Goal: Task Accomplishment & Management: Manage account settings

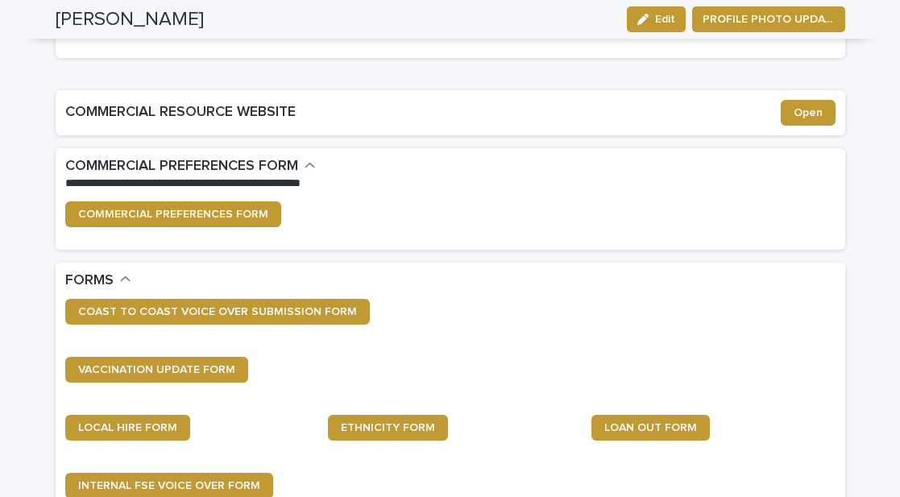
scroll to position [368, 0]
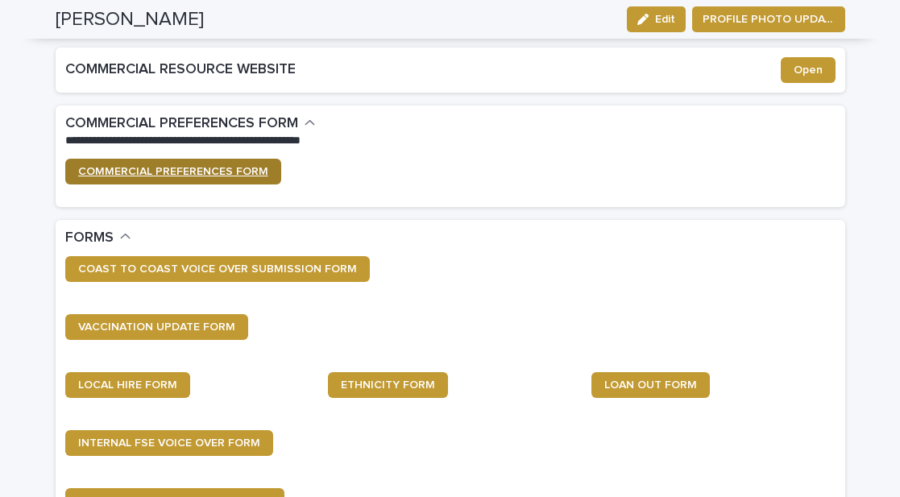
click at [210, 168] on span "COMMERCIAL PREFERENCES FORM" at bounding box center [173, 171] width 190 height 11
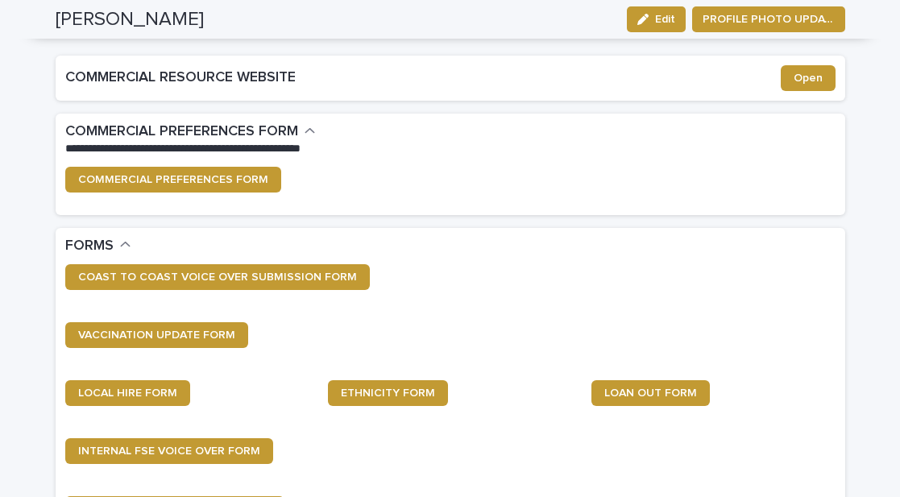
scroll to position [499, 0]
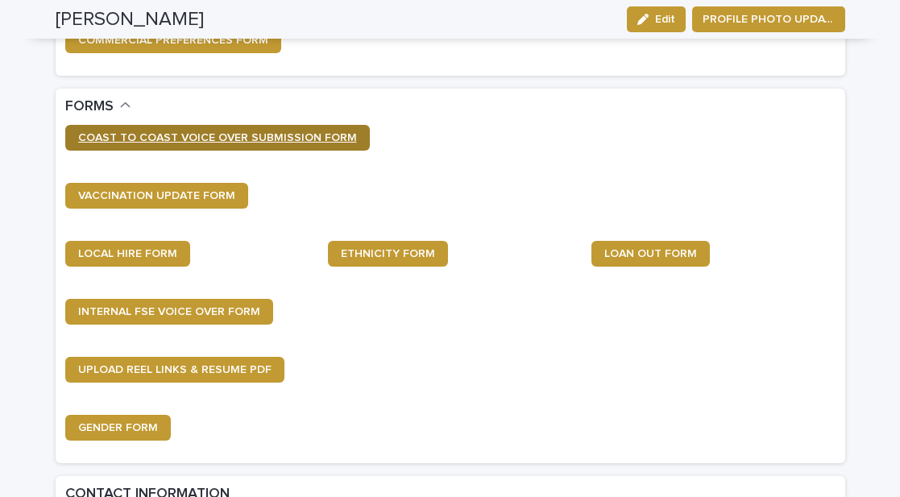
click at [187, 139] on span "COAST TO COAST VOICE OVER SUBMISSION FORM" at bounding box center [217, 137] width 279 height 11
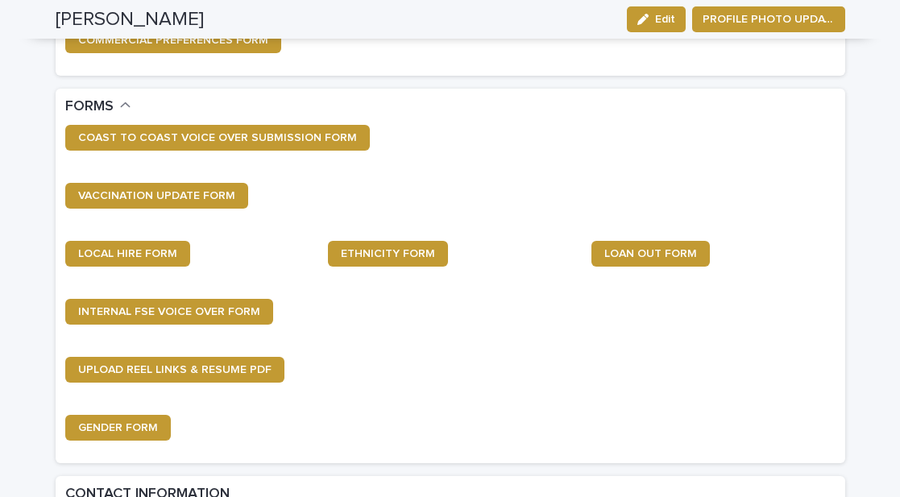
scroll to position [0, 0]
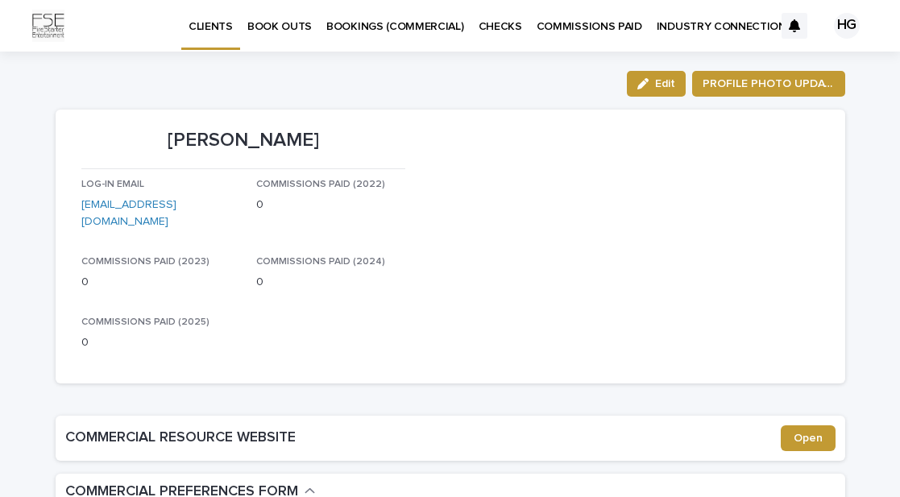
click at [272, 20] on p "BOOK OUTS" at bounding box center [279, 17] width 64 height 34
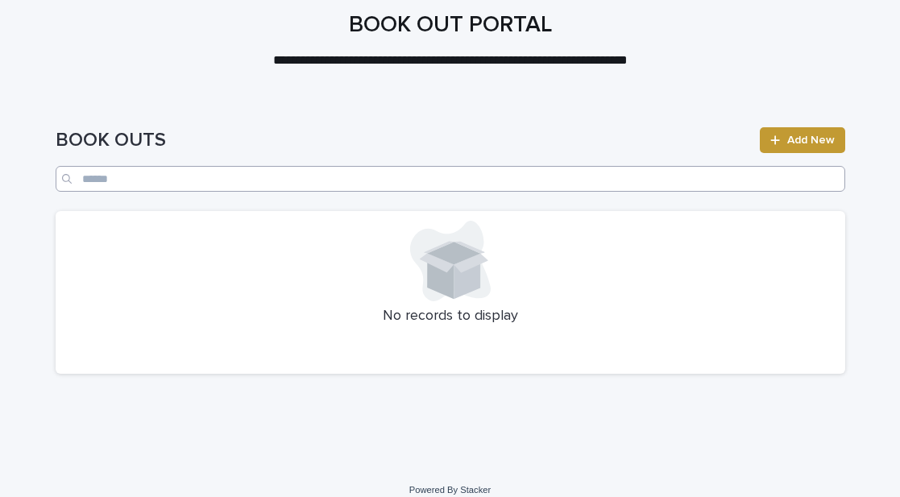
scroll to position [93, 0]
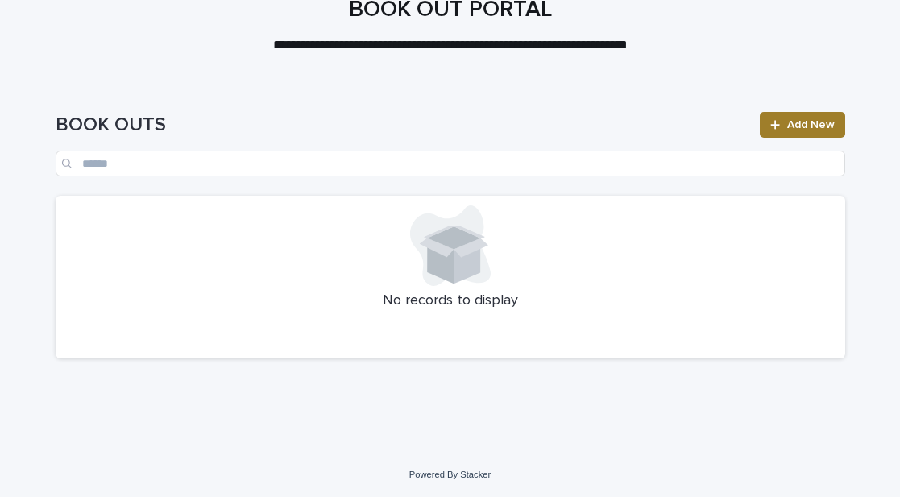
click at [804, 125] on span "Add New" at bounding box center [811, 124] width 48 height 11
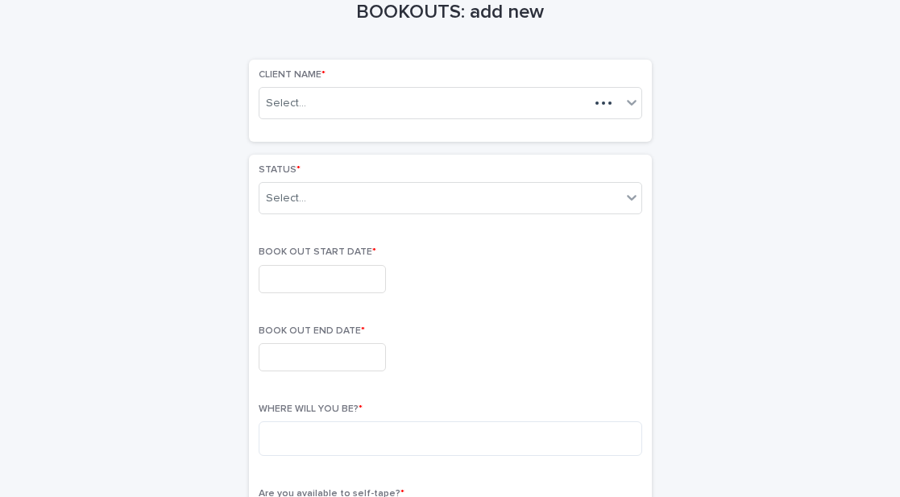
scroll to position [102, 0]
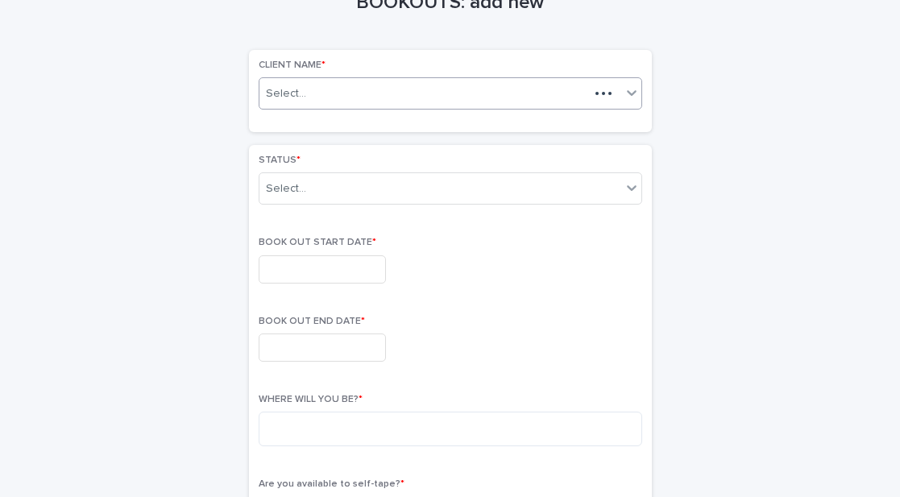
click at [430, 85] on div "Select..." at bounding box center [423, 94] width 329 height 20
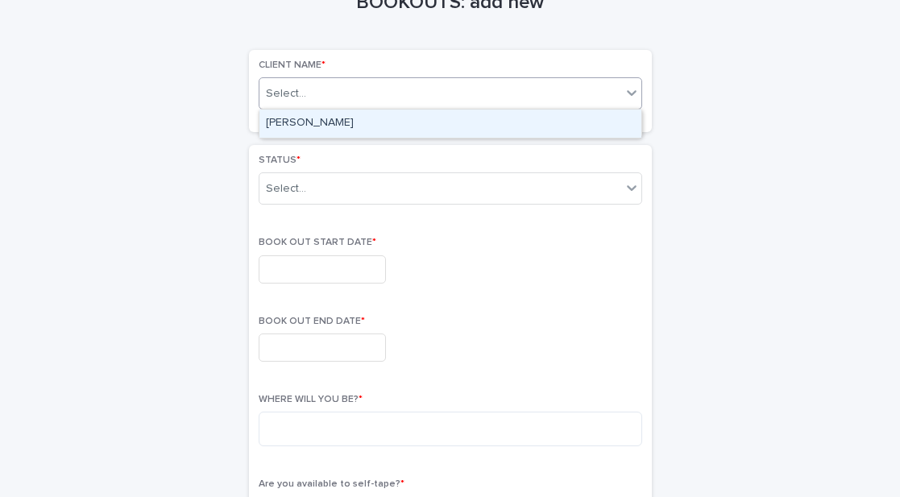
click at [392, 122] on div "[PERSON_NAME]" at bounding box center [450, 124] width 382 height 28
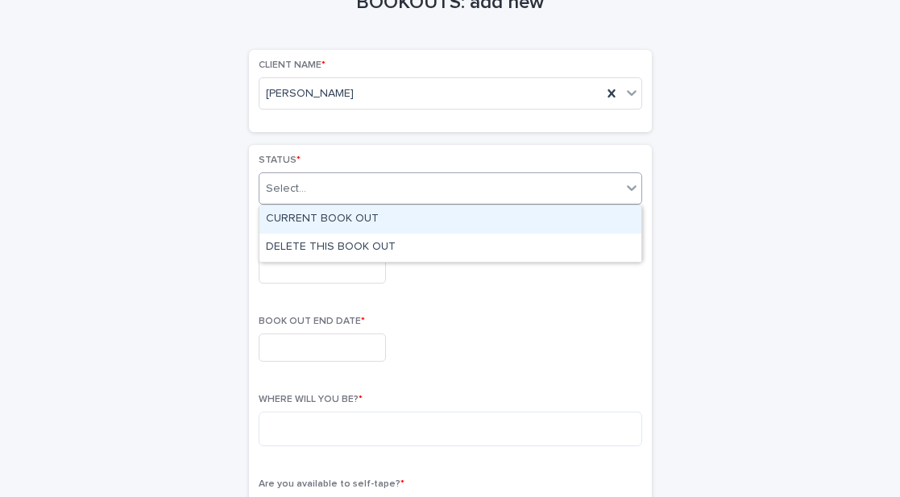
click at [370, 180] on div "Select..." at bounding box center [440, 189] width 362 height 27
click at [387, 222] on div "CURRENT BOOK OUT" at bounding box center [450, 219] width 382 height 28
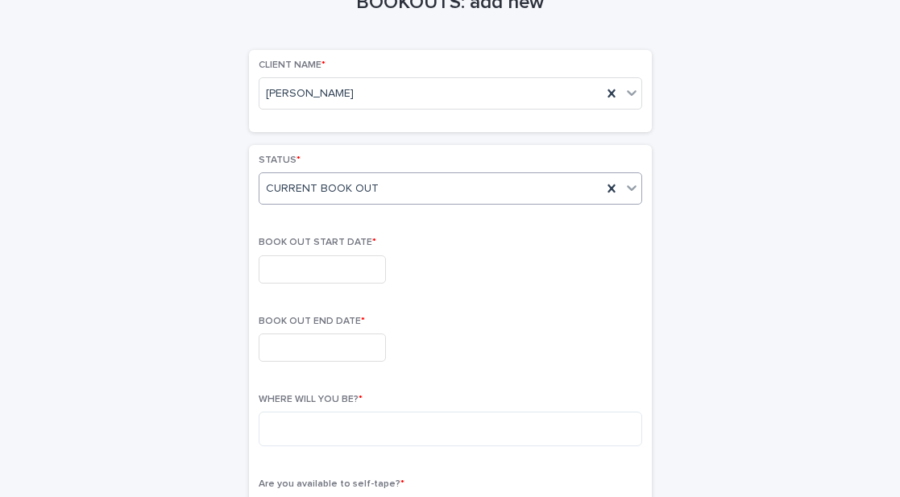
click at [335, 269] on input "text" at bounding box center [322, 269] width 127 height 28
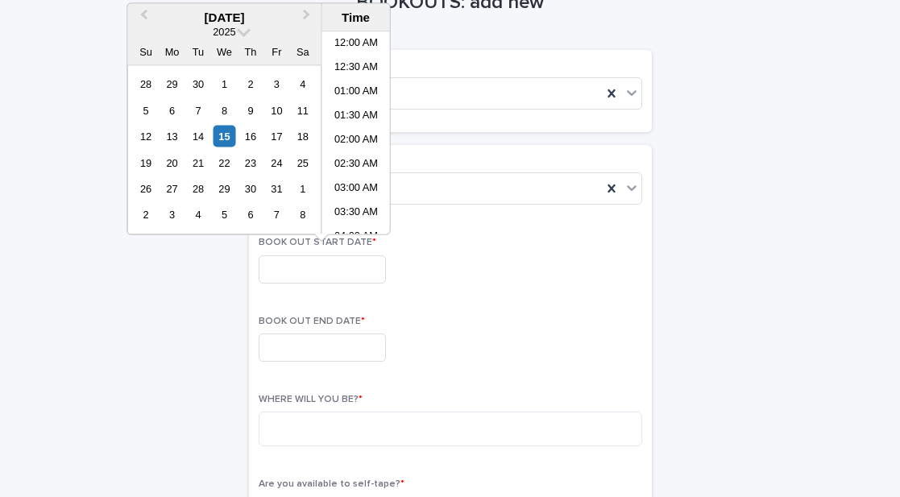
scroll to position [684, 0]
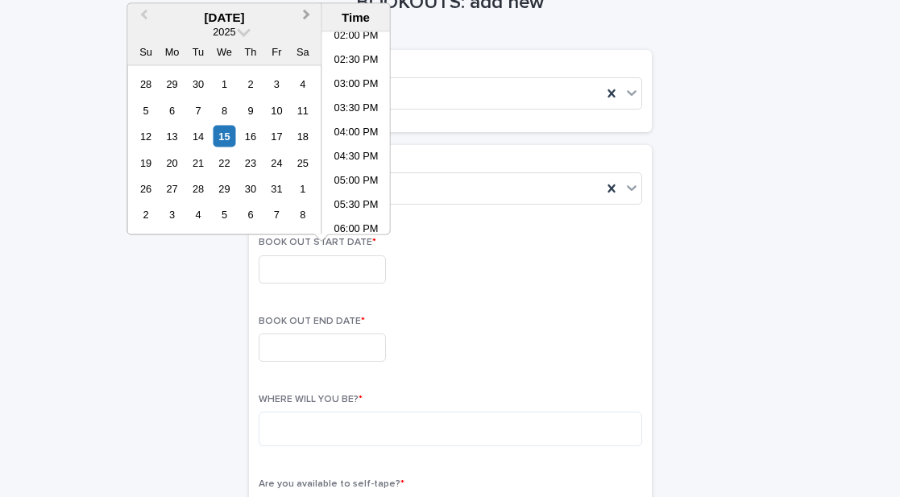
click at [307, 11] on span "Next Month" at bounding box center [307, 17] width 0 height 22
click at [205, 186] on div "25" at bounding box center [198, 189] width 22 height 22
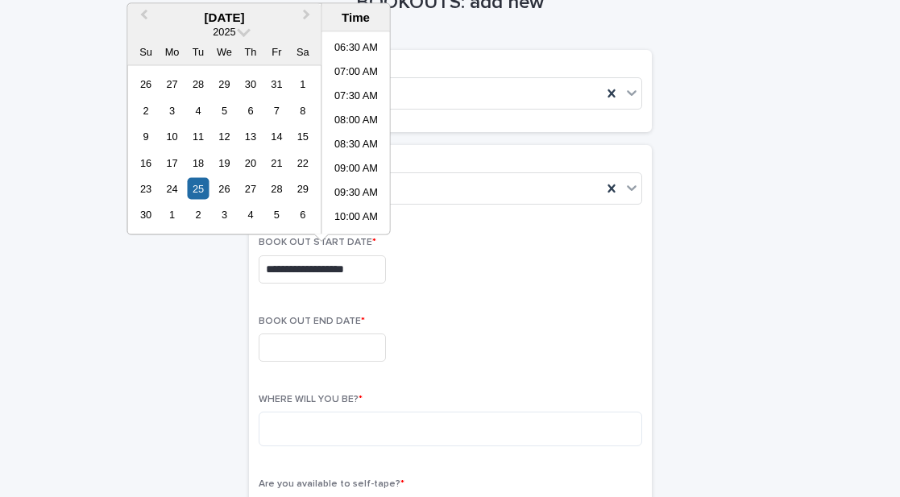
scroll to position [303, 0]
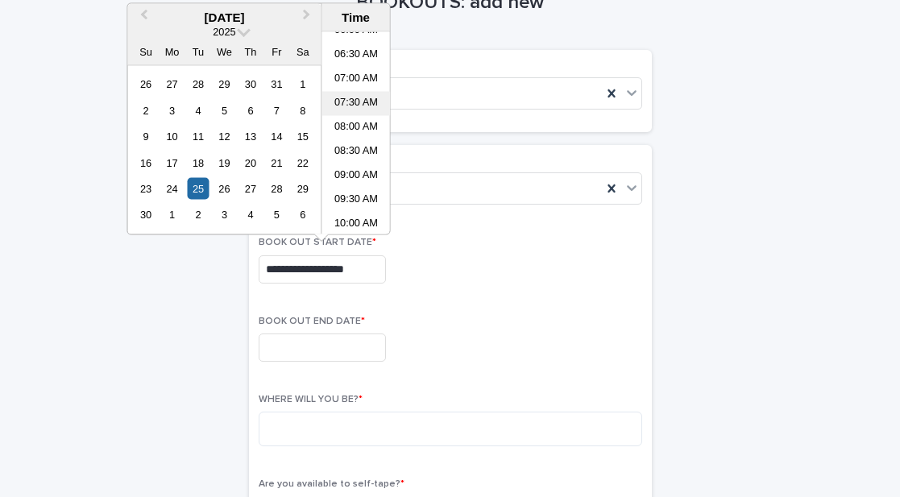
click at [361, 103] on li "07:30 AM" at bounding box center [356, 104] width 68 height 24
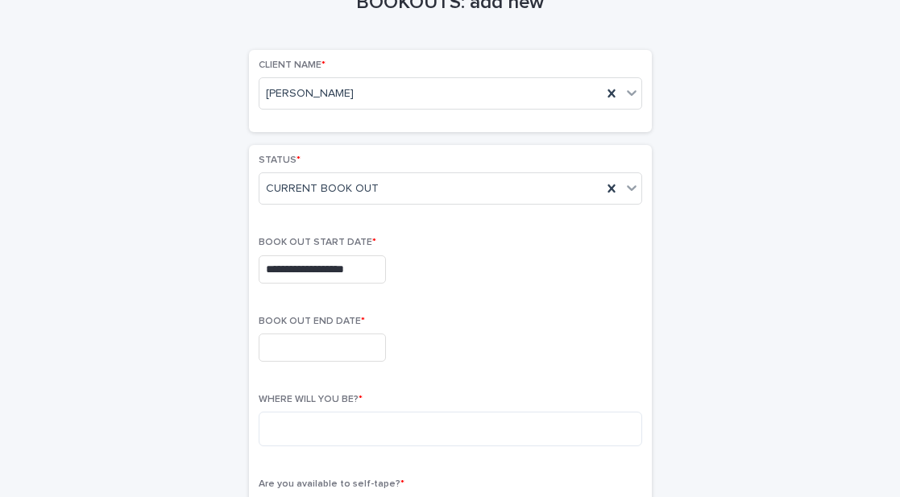
type input "**********"
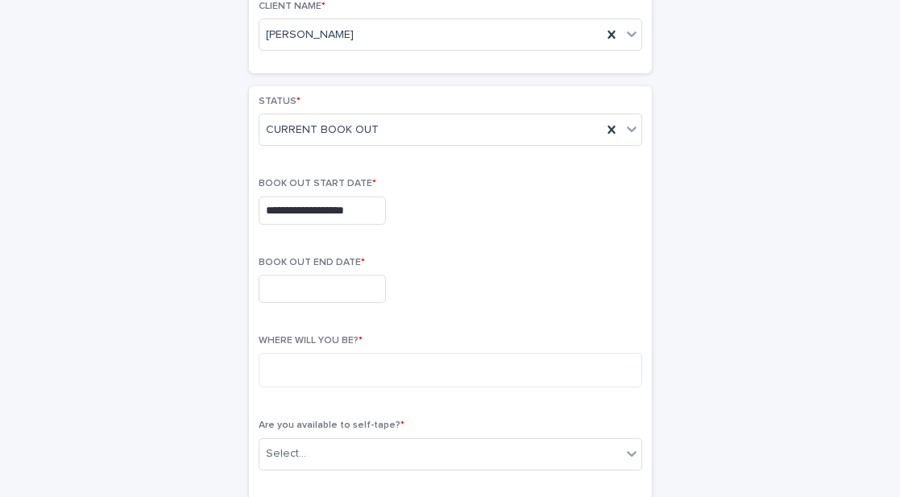
scroll to position [184, 0]
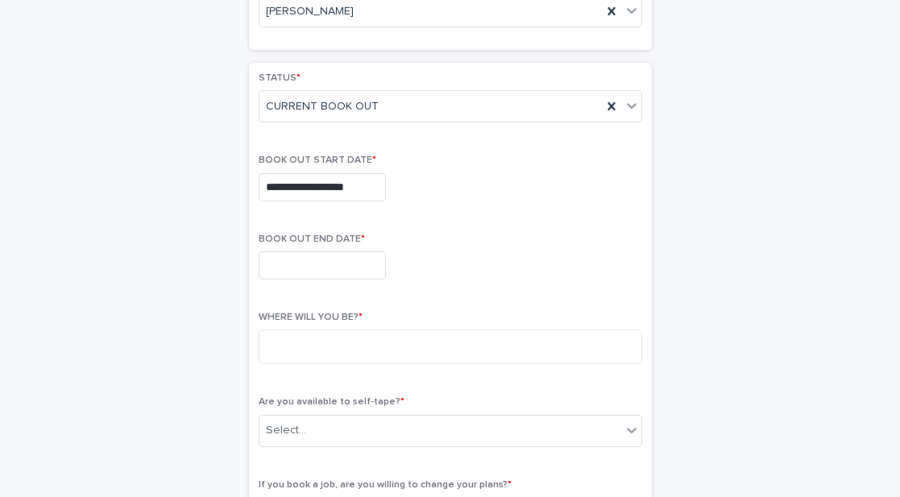
click at [346, 271] on input "text" at bounding box center [322, 265] width 127 height 28
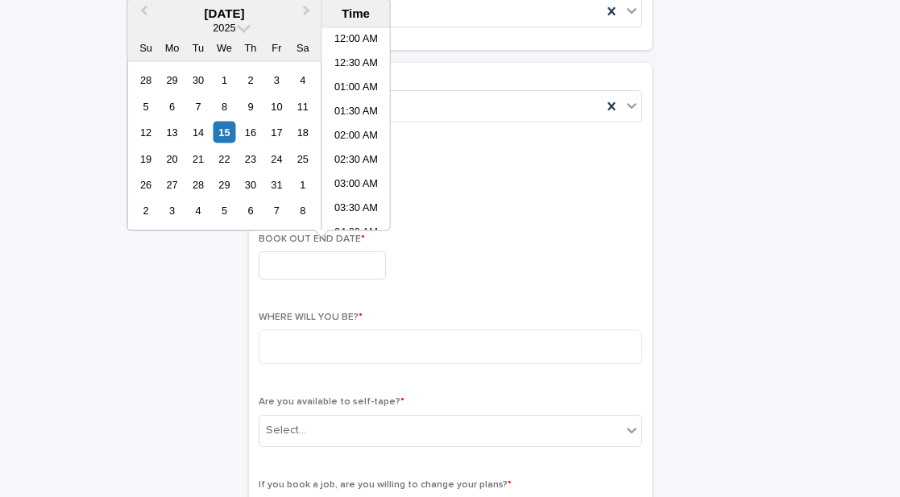
scroll to position [684, 0]
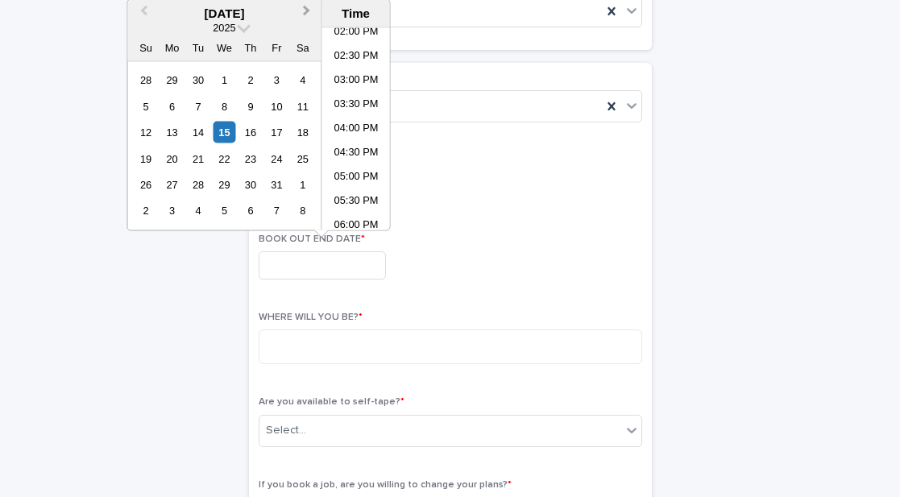
click at [307, 10] on span "Next Month" at bounding box center [307, 13] width 0 height 22
click at [144, 126] on div "14" at bounding box center [146, 133] width 22 height 22
click at [367, 214] on li "06:00 PM" at bounding box center [356, 226] width 68 height 24
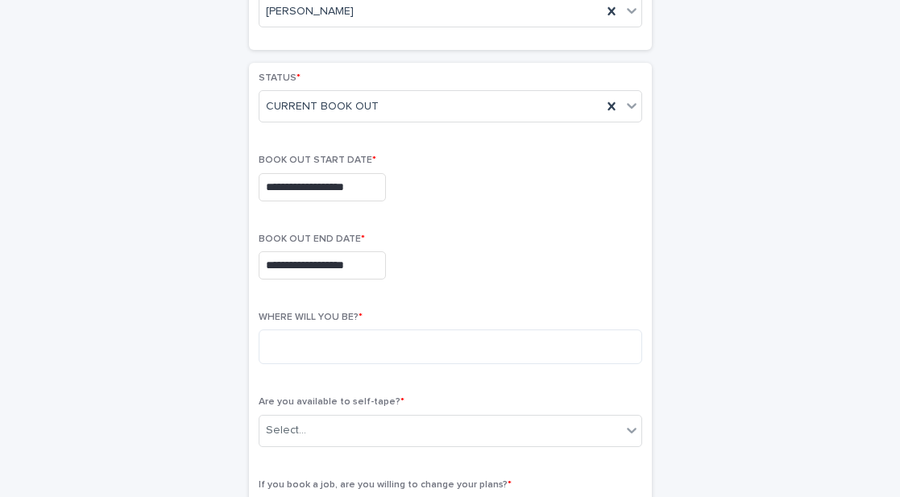
type input "**********"
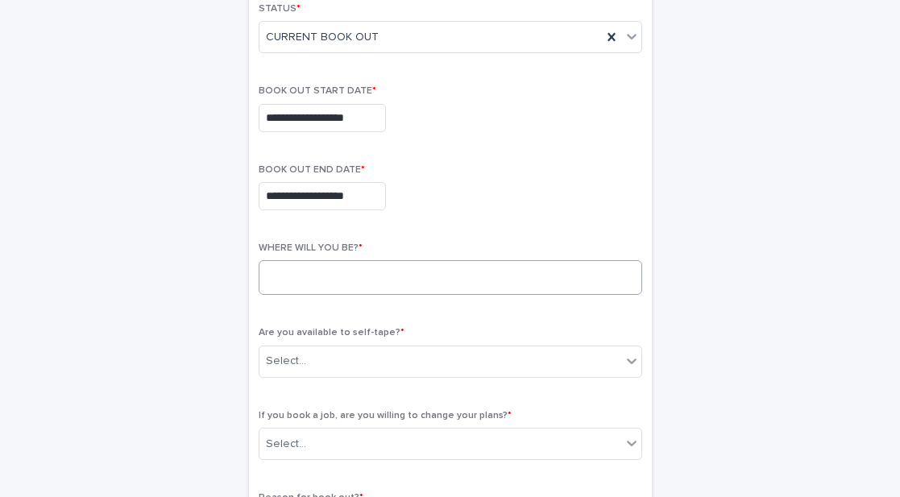
scroll to position [269, 0]
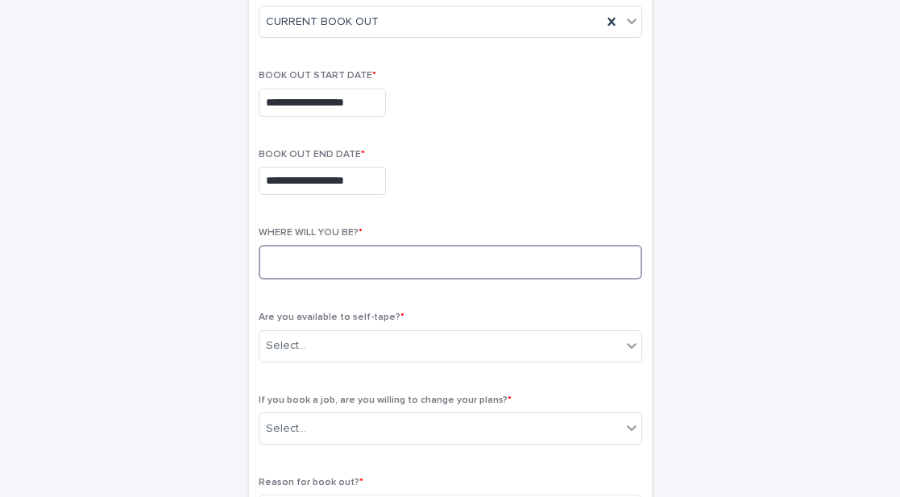
click at [356, 266] on textarea at bounding box center [450, 262] width 383 height 35
type textarea "**********"
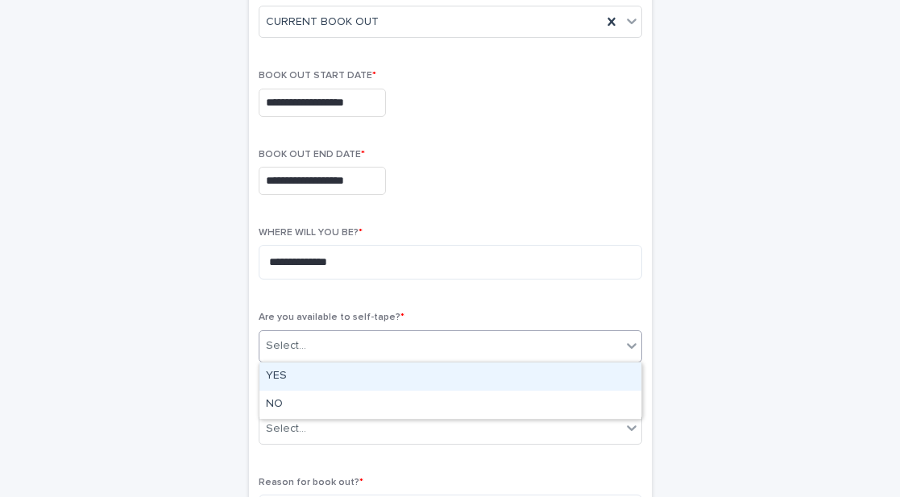
click at [362, 346] on div "Select..." at bounding box center [440, 346] width 362 height 27
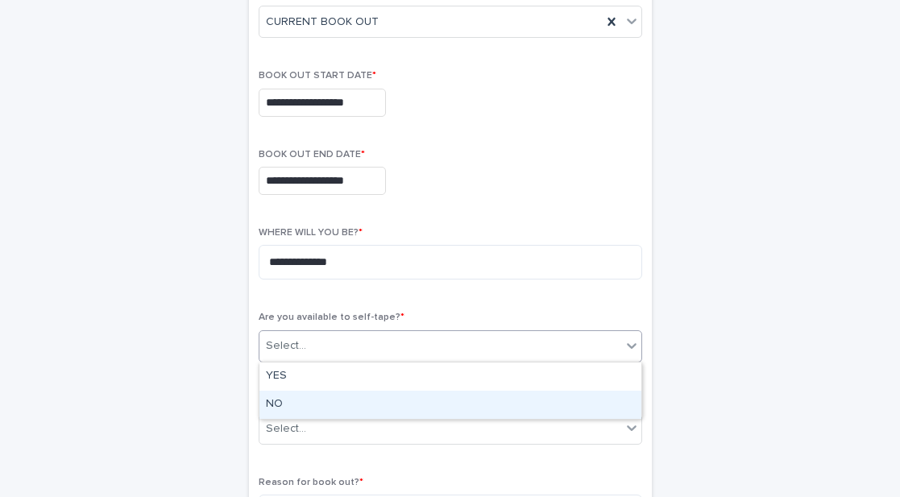
click at [333, 403] on div "NO" at bounding box center [450, 405] width 382 height 28
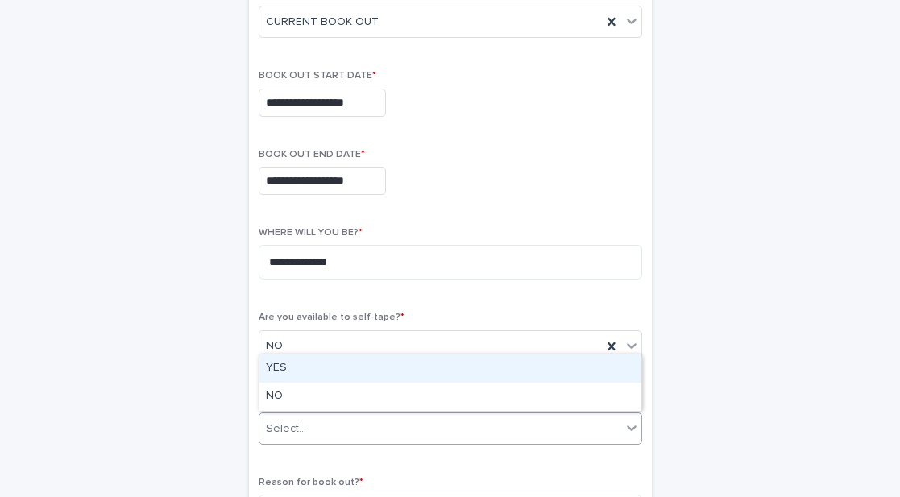
click at [342, 433] on div "Select..." at bounding box center [440, 429] width 362 height 27
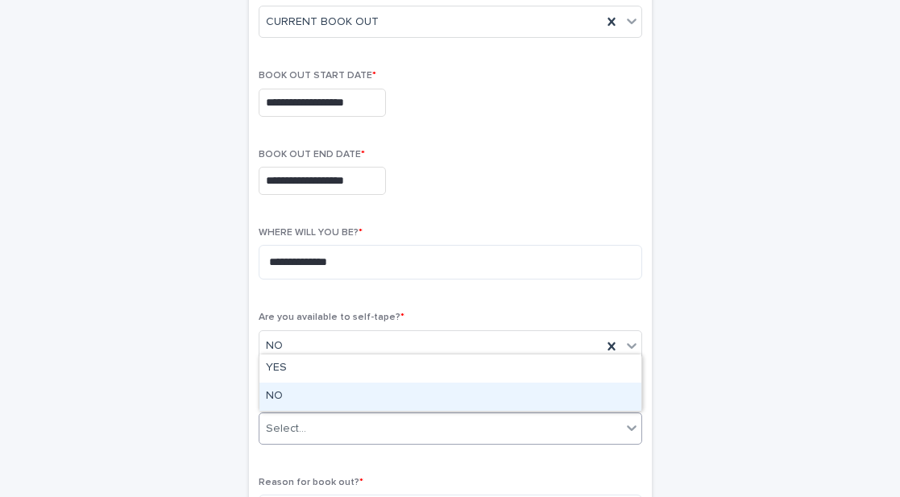
click at [310, 387] on div "NO" at bounding box center [450, 397] width 382 height 28
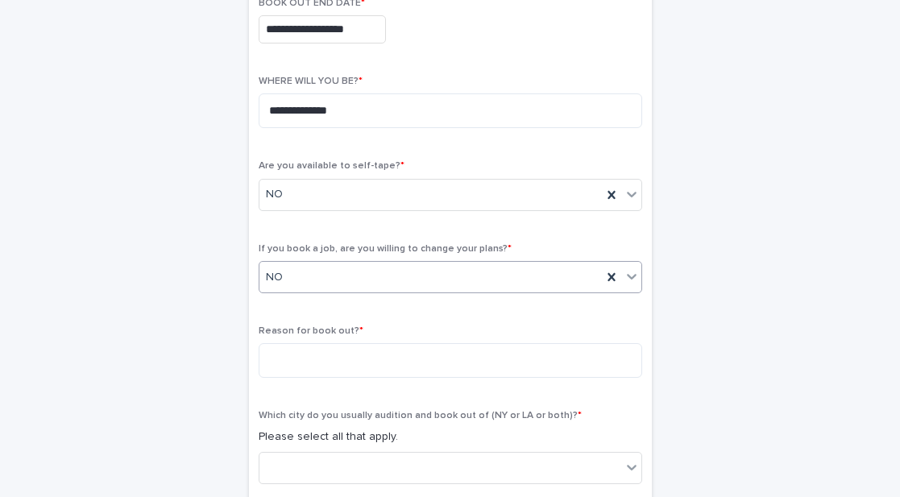
scroll to position [438, 0]
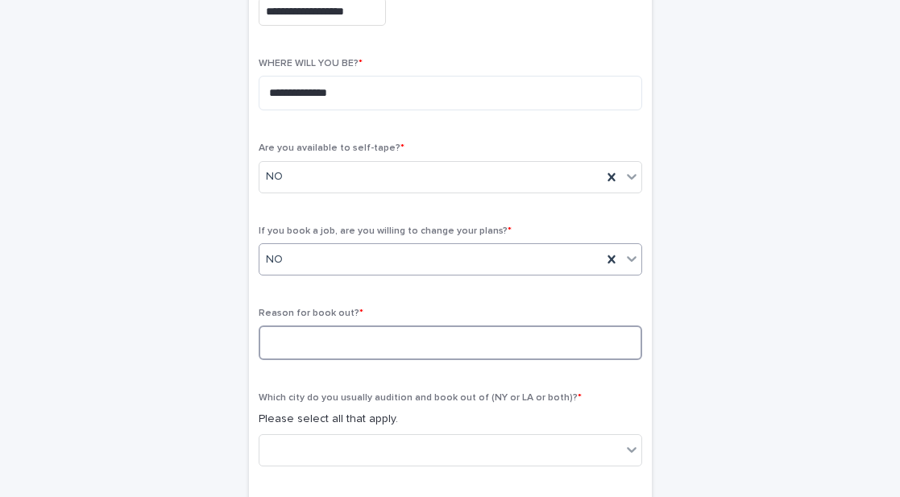
click at [298, 348] on textarea at bounding box center [450, 342] width 383 height 35
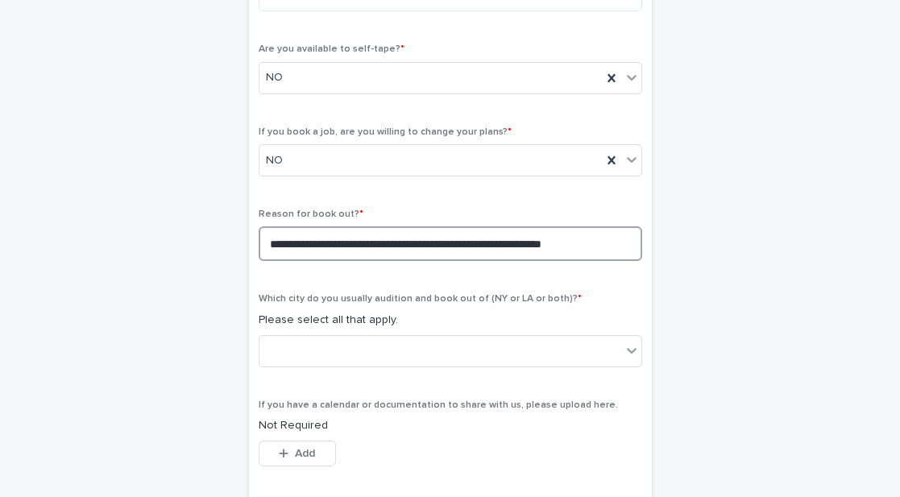
scroll to position [541, 0]
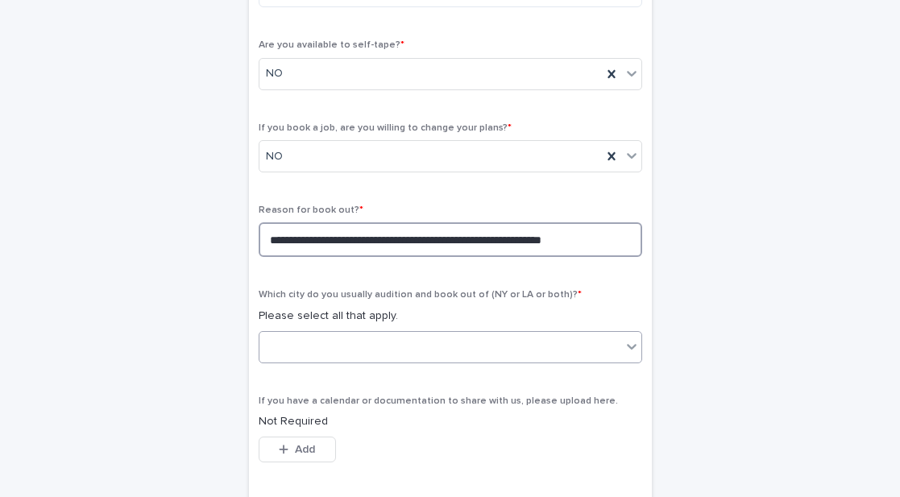
type textarea "**********"
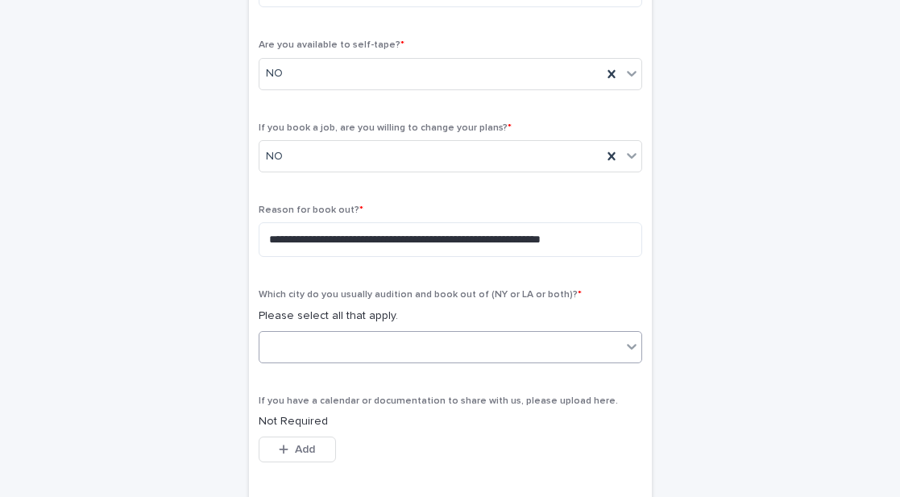
click at [343, 349] on div at bounding box center [440, 347] width 362 height 27
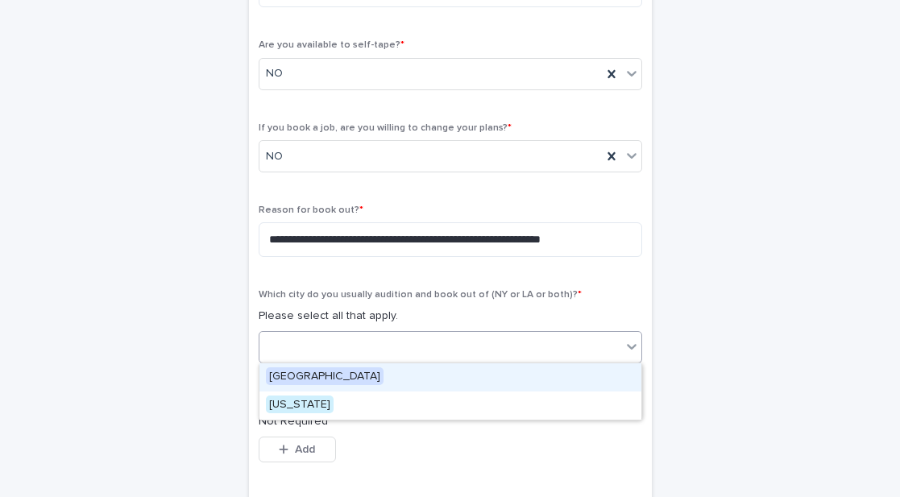
click at [337, 372] on div "[GEOGRAPHIC_DATA]" at bounding box center [450, 377] width 382 height 28
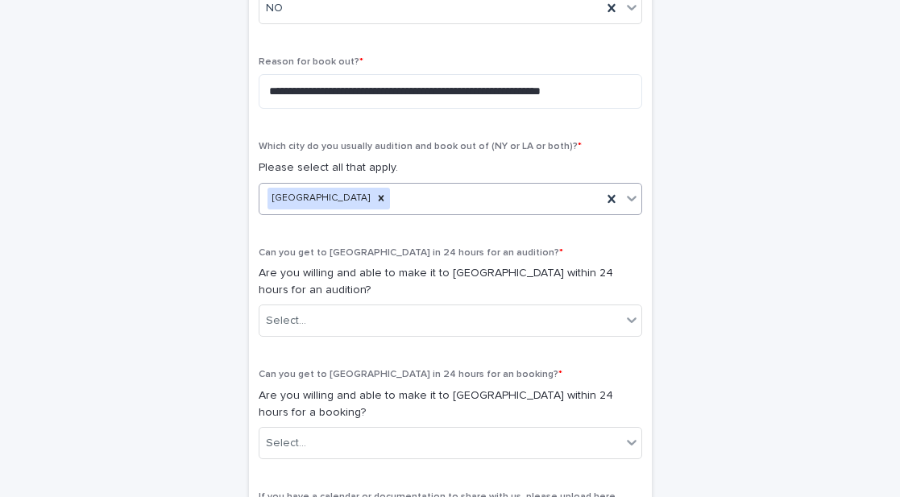
scroll to position [702, 0]
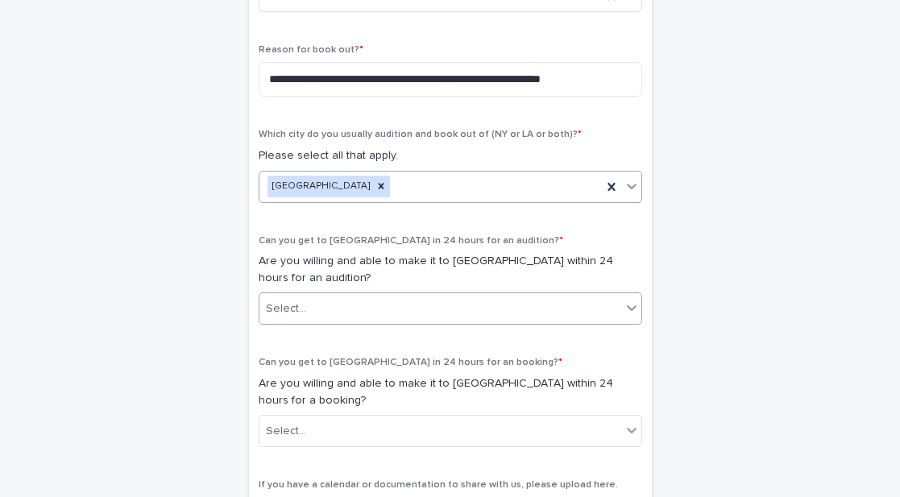
click at [300, 305] on div "Select..." at bounding box center [286, 308] width 40 height 17
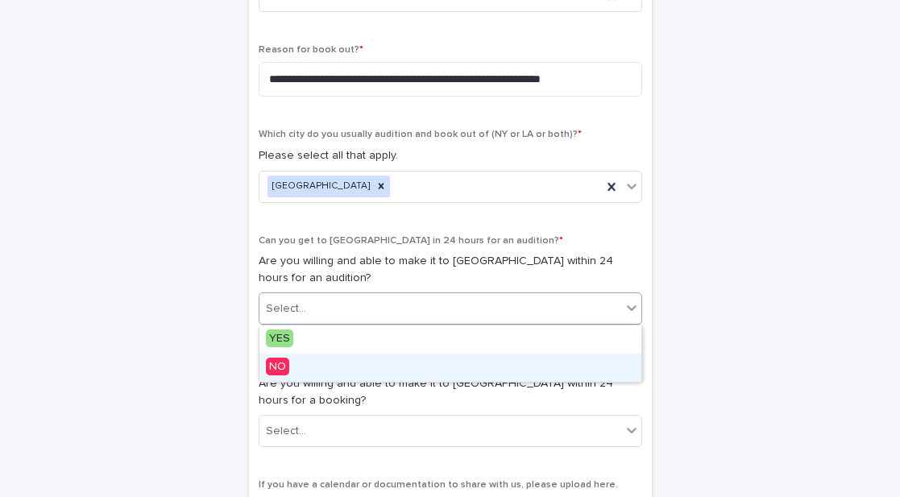
click at [295, 367] on div "NO" at bounding box center [450, 368] width 382 height 28
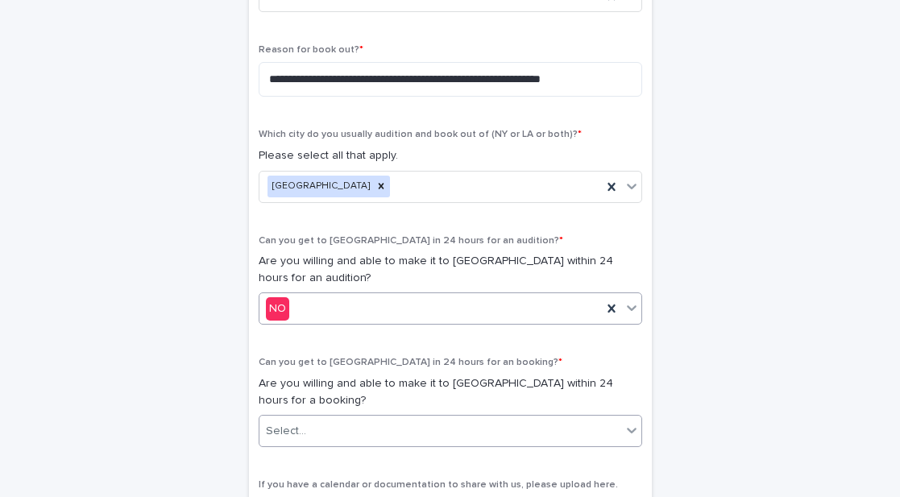
click at [327, 429] on div "Select..." at bounding box center [440, 431] width 362 height 27
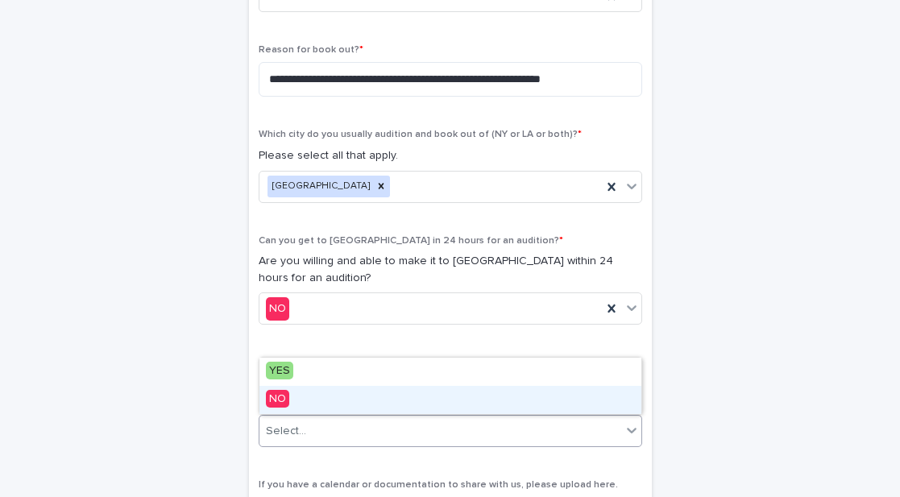
click at [305, 391] on div "NO" at bounding box center [450, 400] width 382 height 28
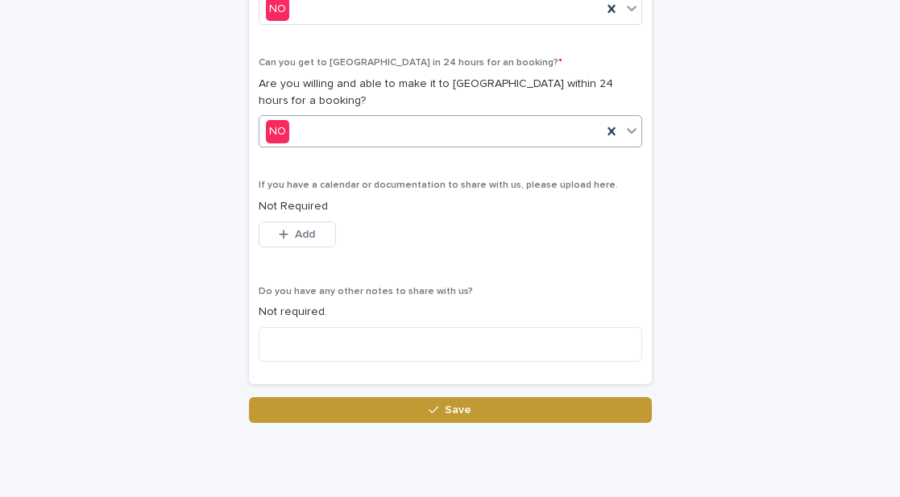
scroll to position [1053, 0]
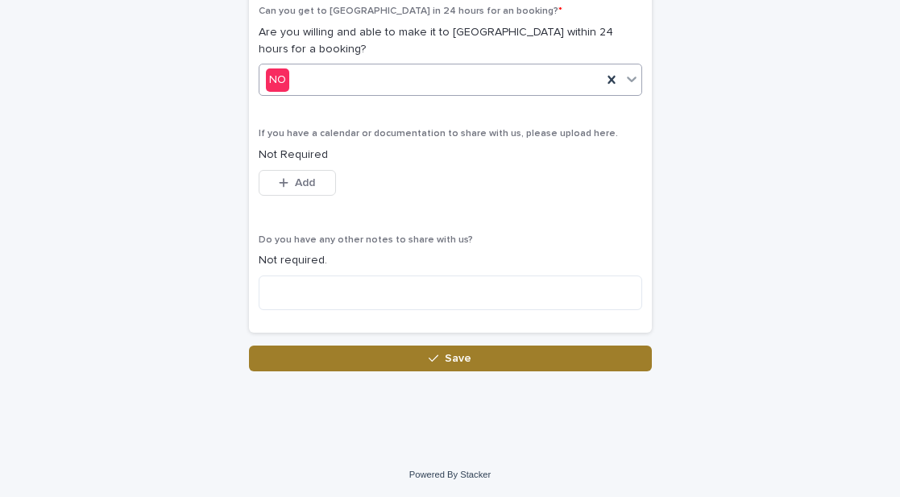
click at [451, 358] on span "Save" at bounding box center [458, 358] width 27 height 11
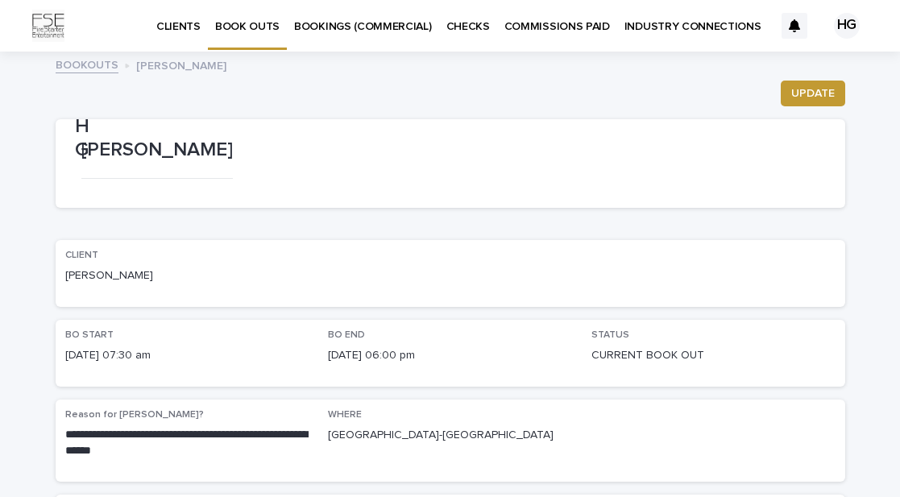
click at [397, 21] on p "BOOKINGS (COMMERCIAL)" at bounding box center [363, 17] width 138 height 34
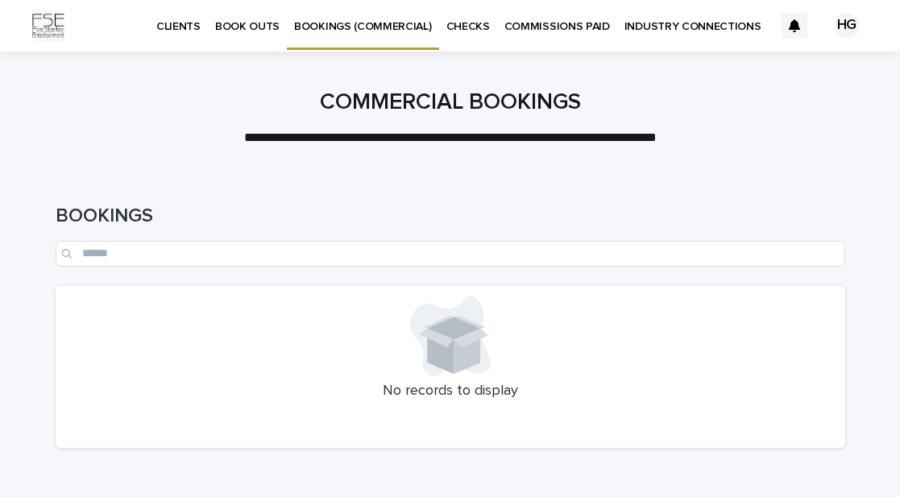
click at [679, 23] on p "INDUSTRY CONNECTIONS" at bounding box center [692, 17] width 137 height 34
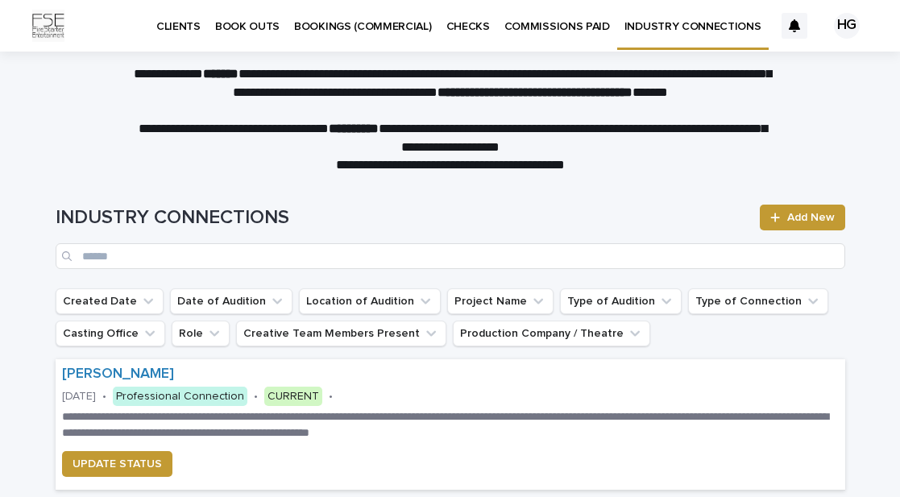
click at [176, 28] on p "CLIENTS" at bounding box center [178, 17] width 44 height 34
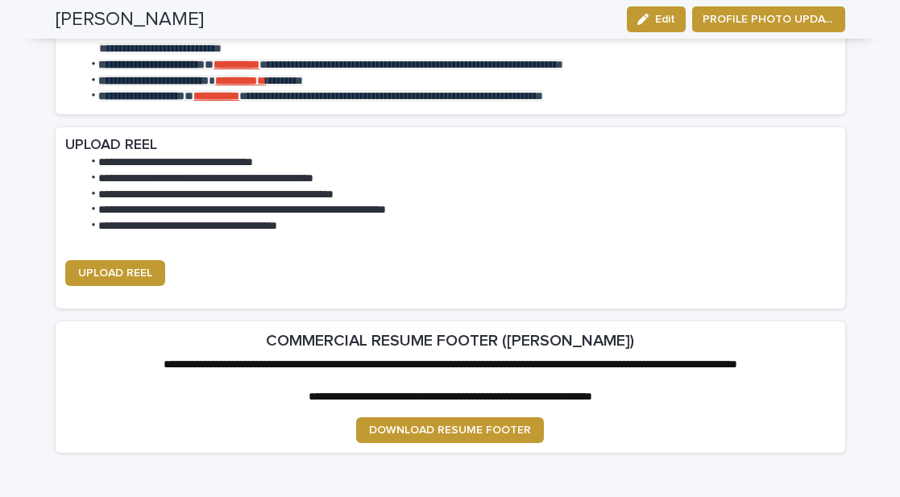
scroll to position [2174, 0]
